Goal: Information Seeking & Learning: Learn about a topic

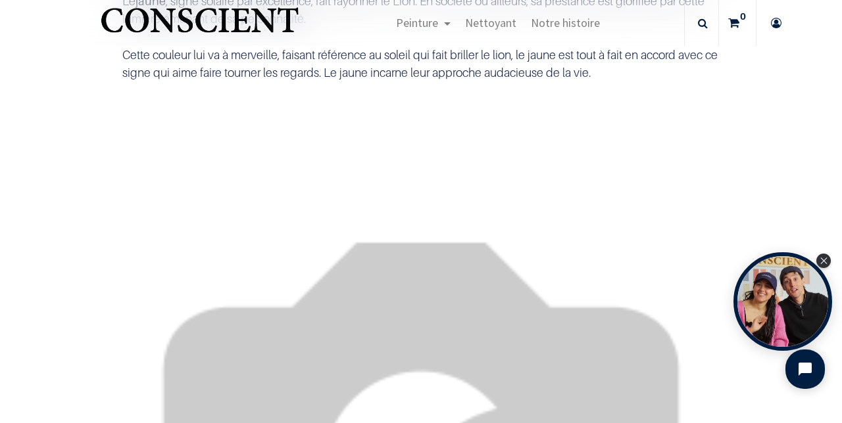
scroll to position [4538, 0]
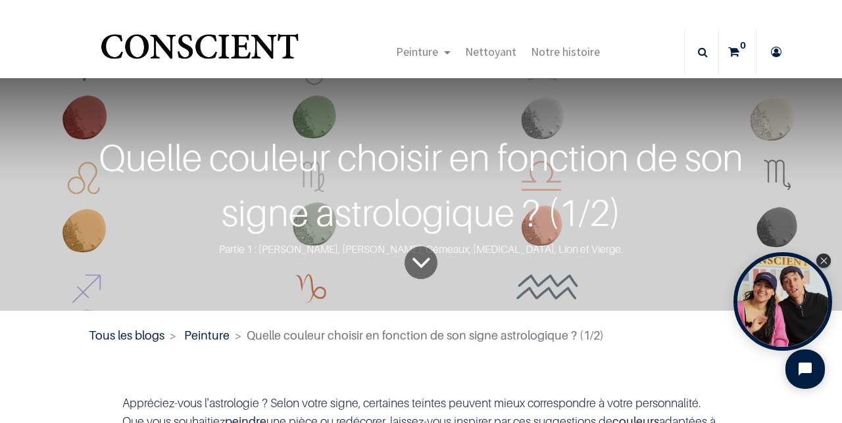
click at [600, 227] on div "Quelle couleur choisir en fonction de son signe astrologique ? (1/2)" at bounding box center [421, 185] width 738 height 110
click at [598, 231] on div "Quelle couleur choisir en fonction de son signe astrologique ? (1/2)" at bounding box center [421, 185] width 738 height 110
click at [427, 290] on icon "To blog content" at bounding box center [421, 263] width 20 height 54
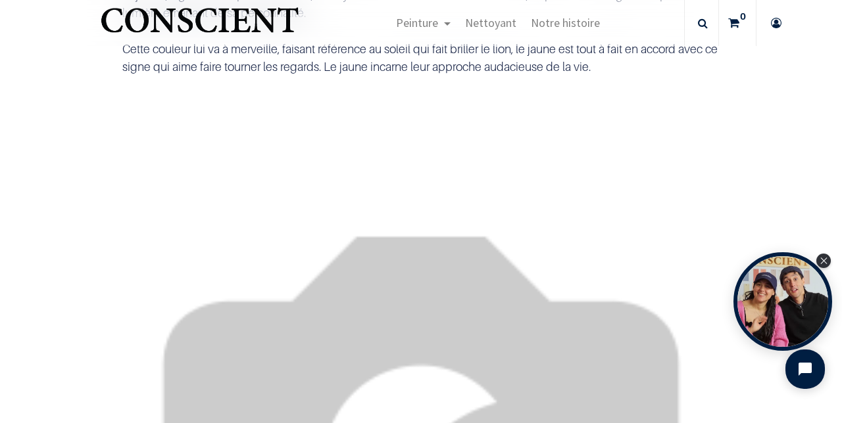
scroll to position [4642, 0]
